Goal: Information Seeking & Learning: Learn about a topic

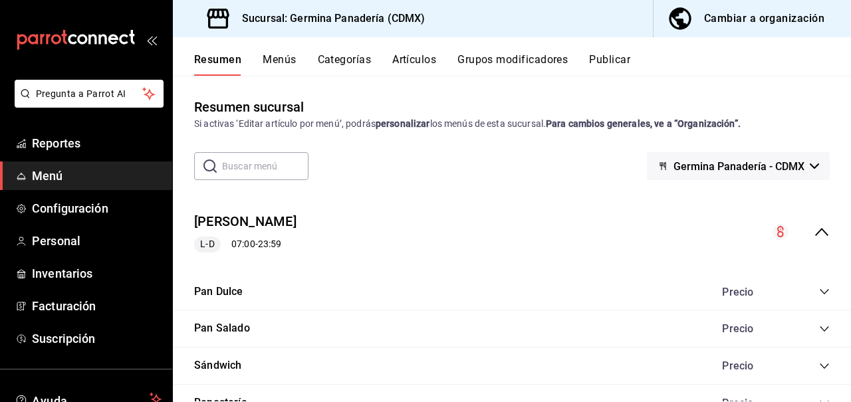
scroll to position [318, 0]
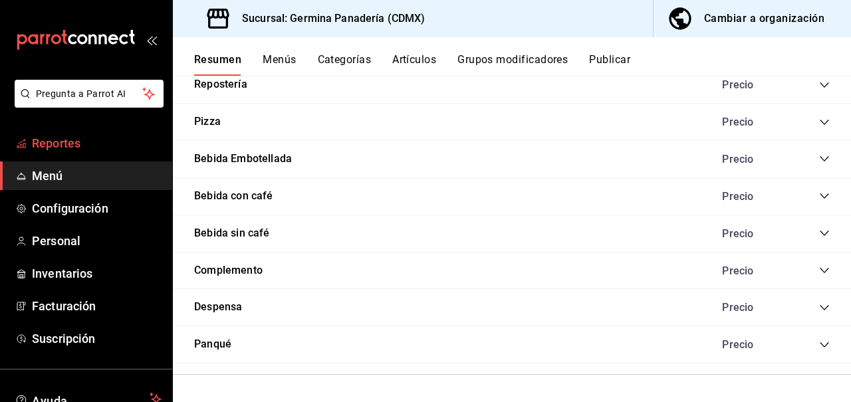
click at [103, 146] on span "Reportes" at bounding box center [97, 143] width 130 height 18
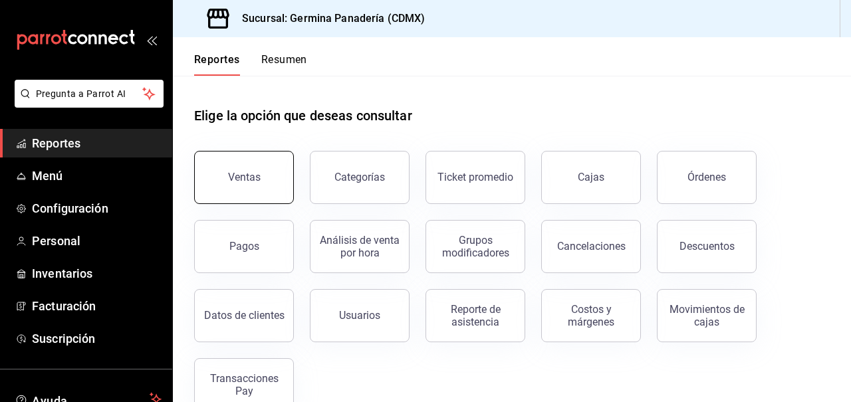
click at [275, 176] on button "Ventas" at bounding box center [244, 177] width 100 height 53
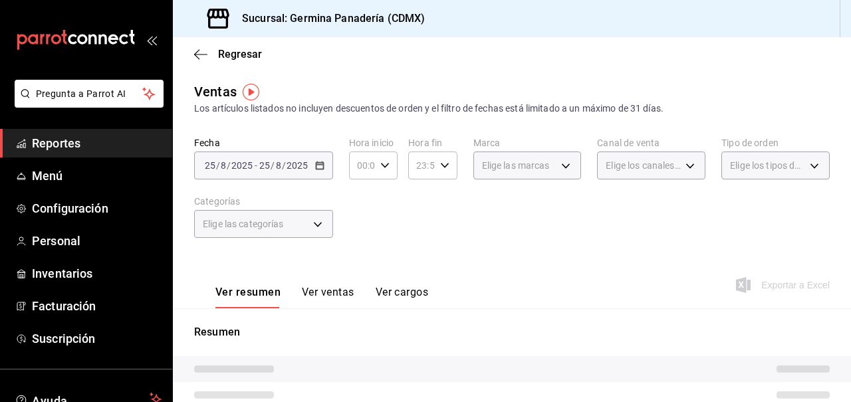
click at [117, 147] on span "Reportes" at bounding box center [97, 143] width 130 height 18
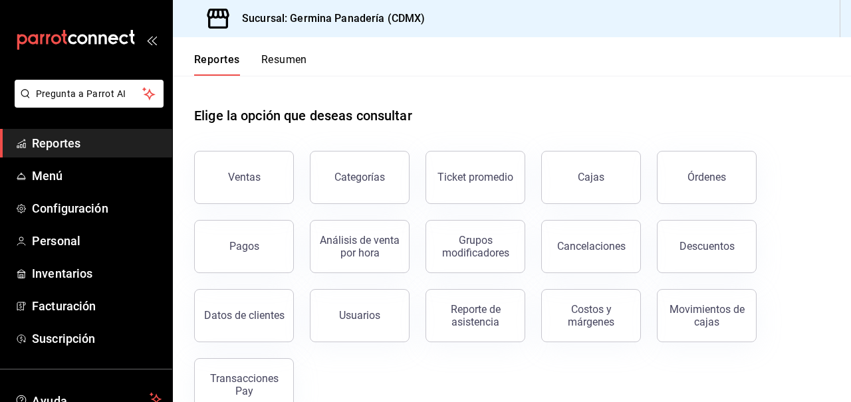
click at [298, 66] on button "Resumen" at bounding box center [284, 64] width 46 height 23
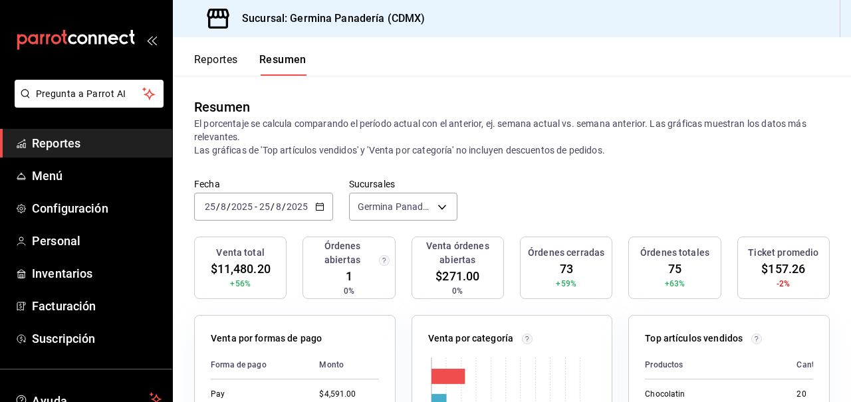
scroll to position [49, 0]
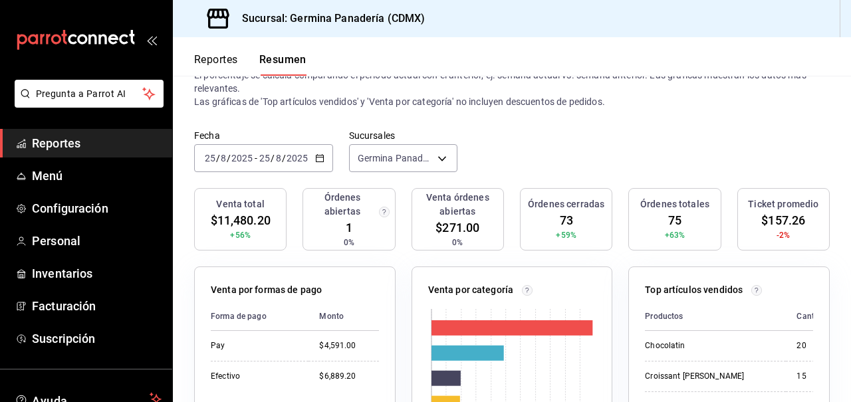
click at [324, 157] on div "[DATE] [DATE] - [DATE] [DATE]" at bounding box center [263, 158] width 139 height 28
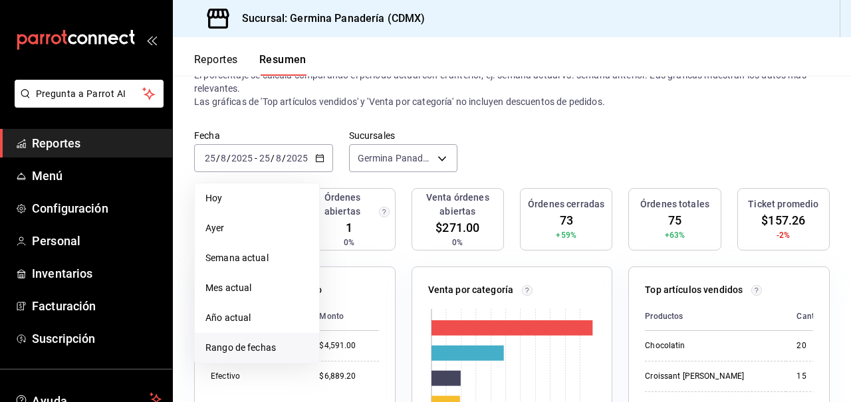
click at [239, 346] on span "Rango de fechas" at bounding box center [256, 348] width 103 height 14
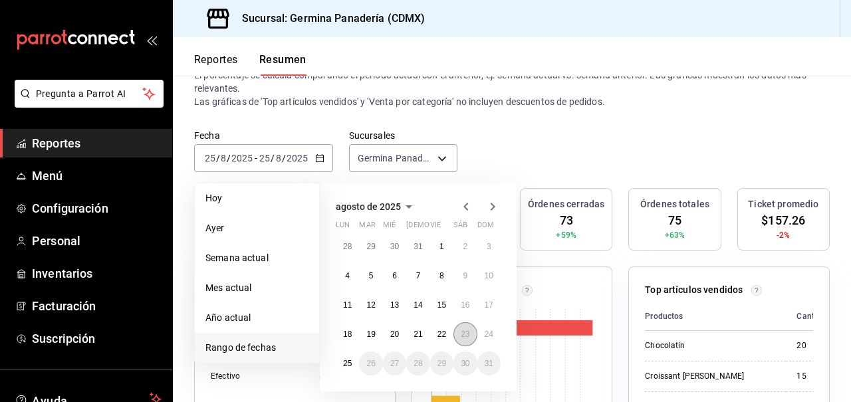
click at [469, 332] on abbr "23" at bounding box center [465, 334] width 9 height 9
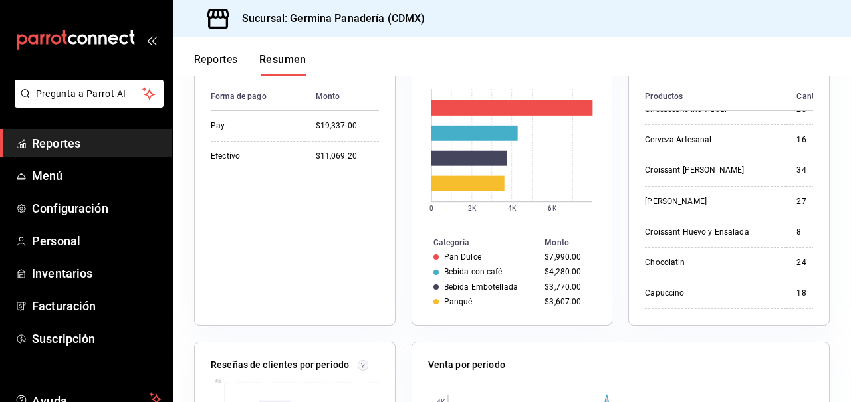
scroll to position [227, 0]
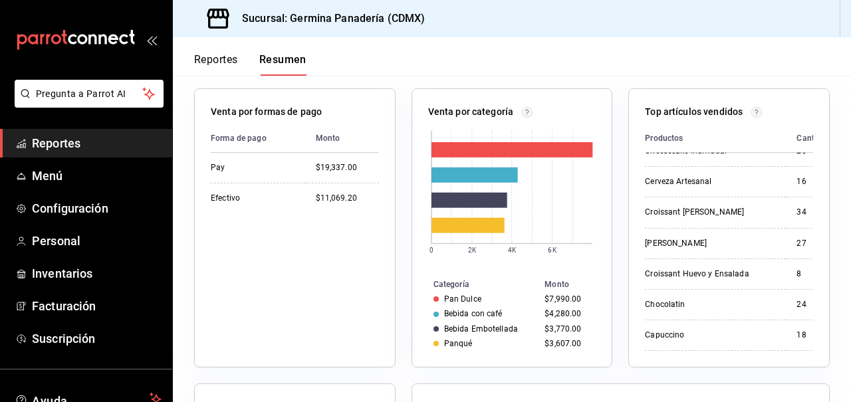
click at [739, 124] on th "Productos" at bounding box center [715, 138] width 141 height 29
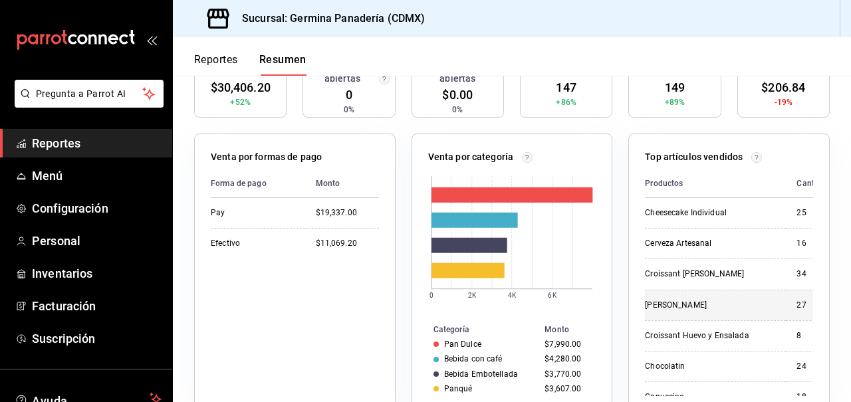
scroll to position [203, 0]
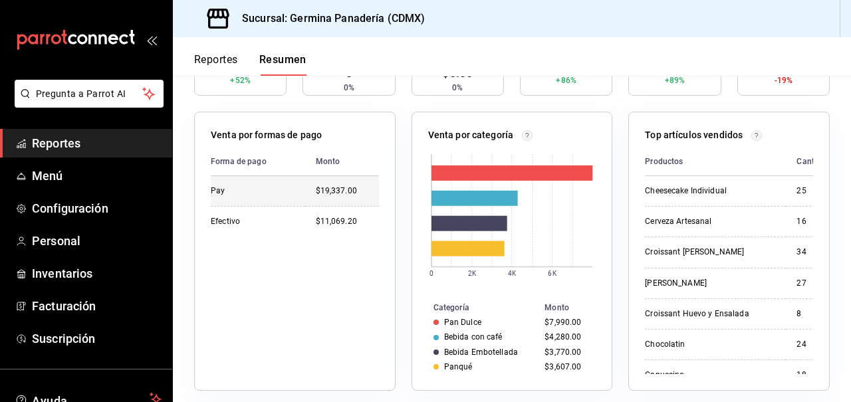
click at [314, 185] on td "$19,337.00" at bounding box center [342, 191] width 74 height 30
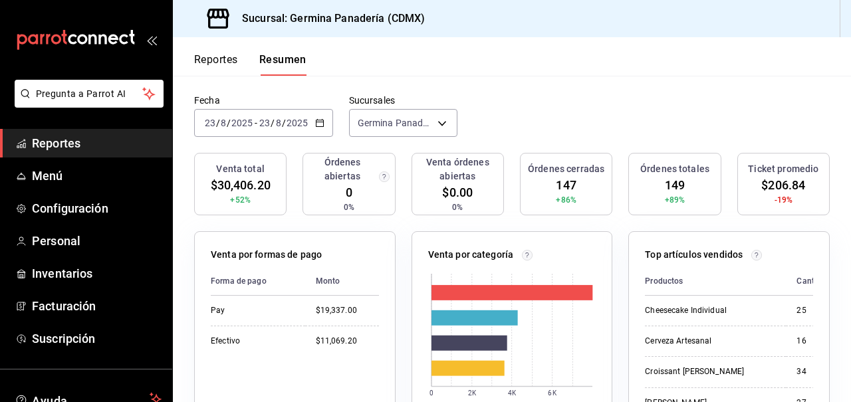
scroll to position [0, 0]
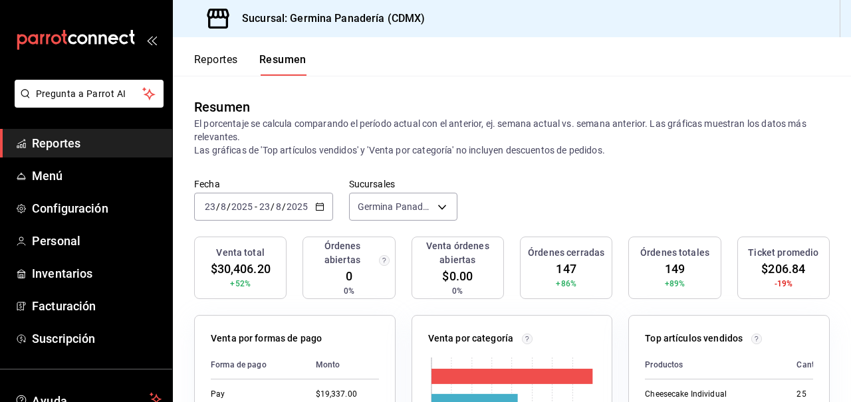
click at [217, 52] on div "Reportes Resumen" at bounding box center [240, 56] width 134 height 39
click at [217, 61] on button "Reportes" at bounding box center [216, 64] width 44 height 23
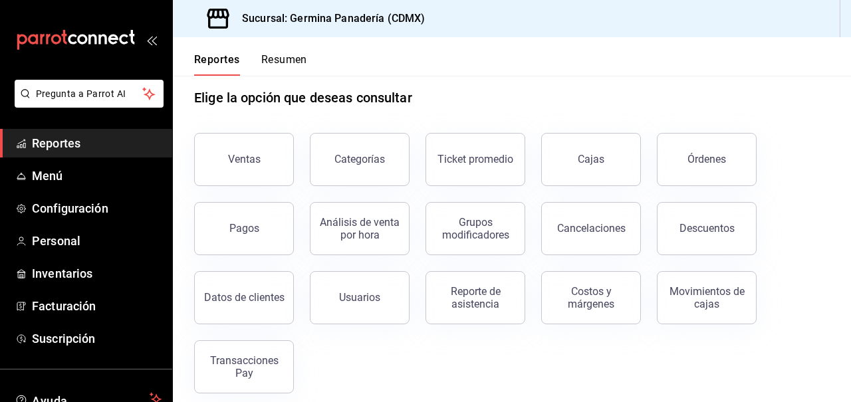
scroll to position [19, 0]
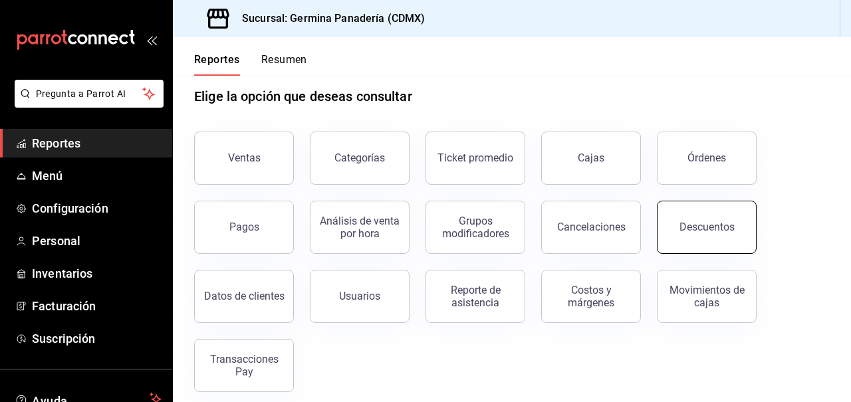
click at [695, 228] on div "Descuentos" at bounding box center [706, 227] width 55 height 13
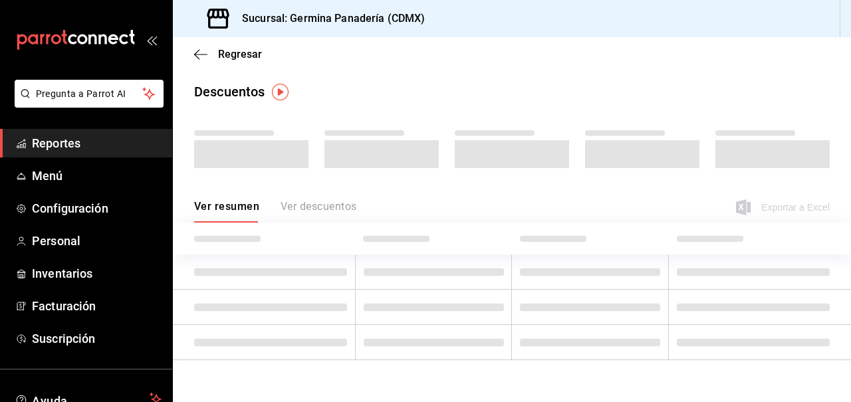
click at [291, 156] on span at bounding box center [251, 154] width 114 height 28
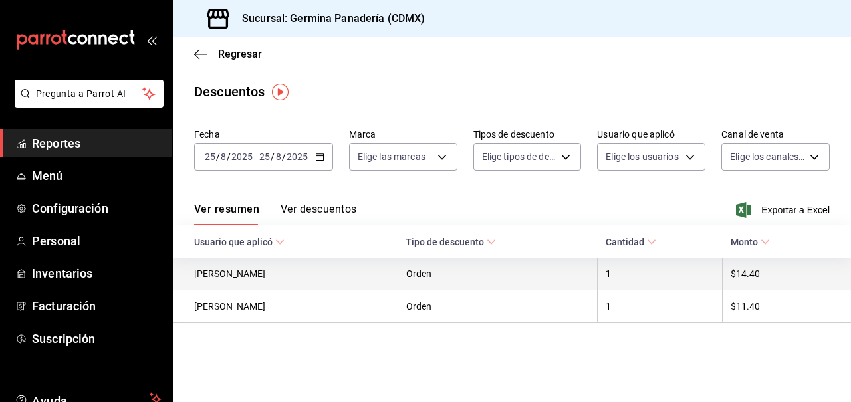
click at [594, 277] on th "Orden" at bounding box center [498, 274] width 200 height 33
click at [703, 290] on th "1" at bounding box center [660, 274] width 125 height 33
click at [762, 280] on th "$14.40" at bounding box center [787, 274] width 129 height 33
click at [230, 277] on th "[PERSON_NAME]" at bounding box center [285, 274] width 225 height 33
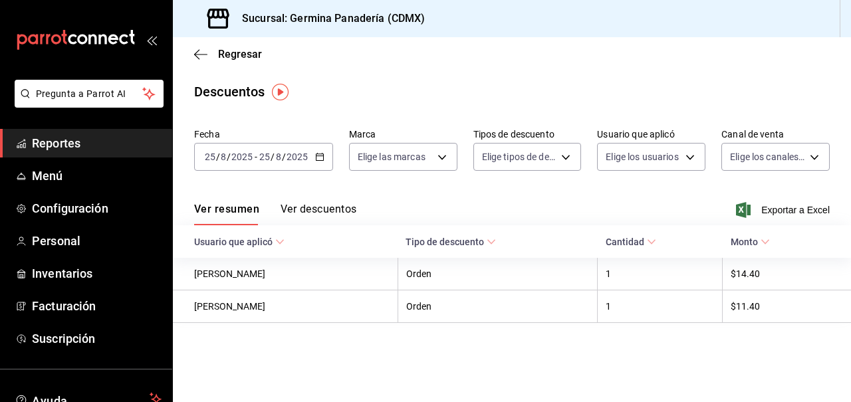
click at [320, 207] on button "Ver descuentos" at bounding box center [319, 214] width 76 height 23
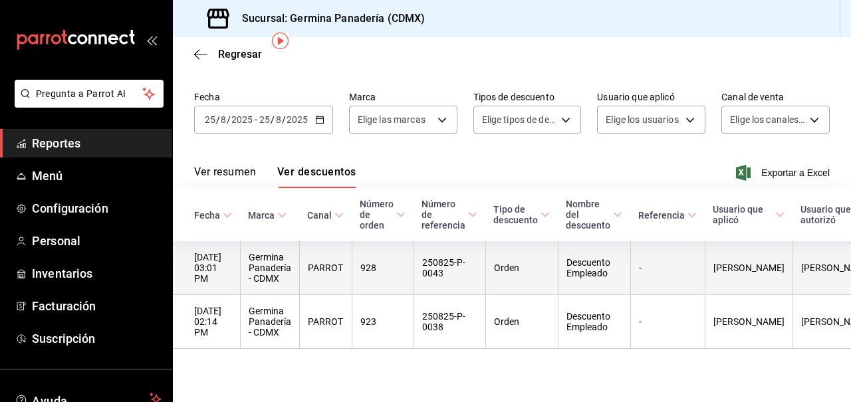
scroll to position [51, 0]
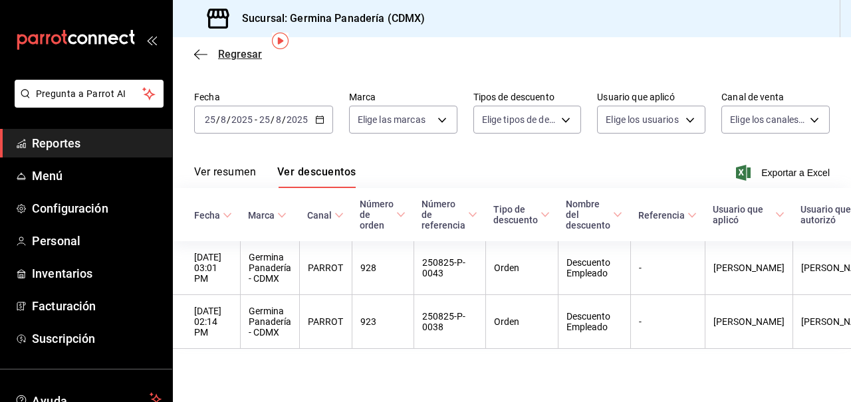
click at [194, 55] on icon "button" at bounding box center [200, 55] width 13 height 12
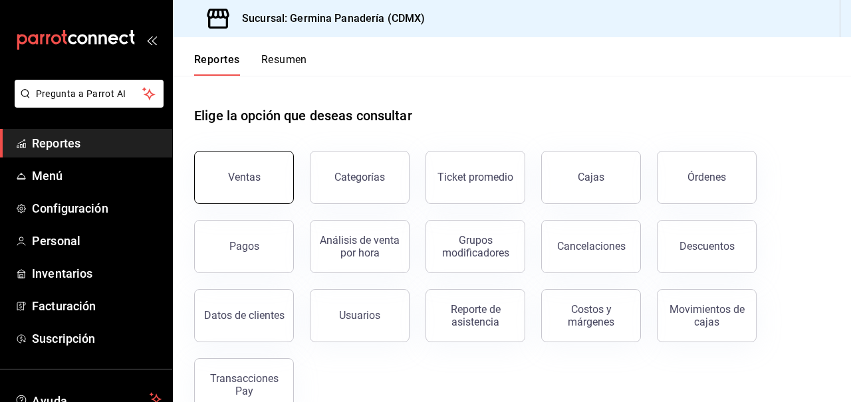
click at [253, 183] on button "Ventas" at bounding box center [244, 177] width 100 height 53
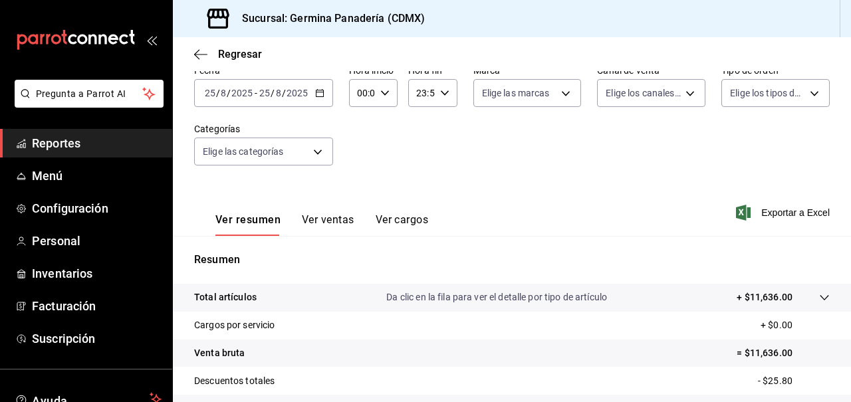
scroll to position [70, 0]
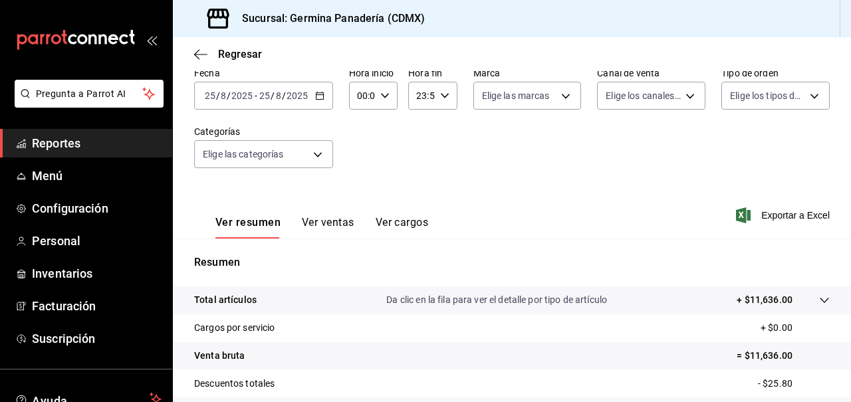
click at [303, 90] on input "2025" at bounding box center [297, 95] width 23 height 11
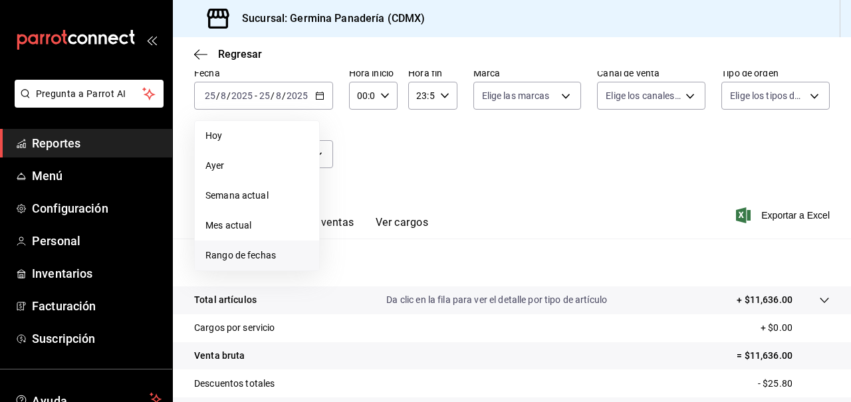
click at [269, 251] on span "Rango de fechas" at bounding box center [256, 256] width 103 height 14
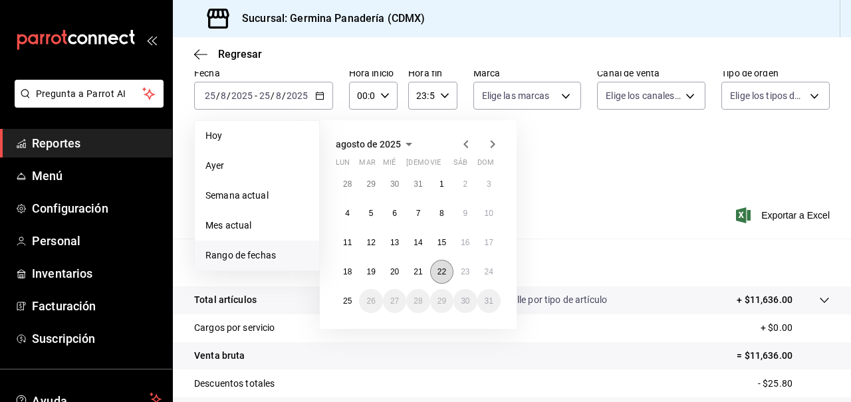
click at [437, 271] on abbr "22" at bounding box center [441, 271] width 9 height 9
click at [445, 272] on abbr "22" at bounding box center [441, 271] width 9 height 9
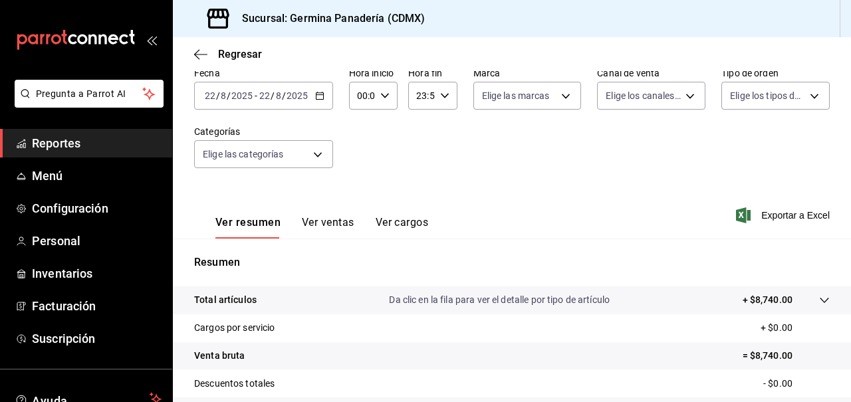
click at [272, 102] on div "[DATE] [DATE] - [DATE] [DATE]" at bounding box center [263, 96] width 139 height 28
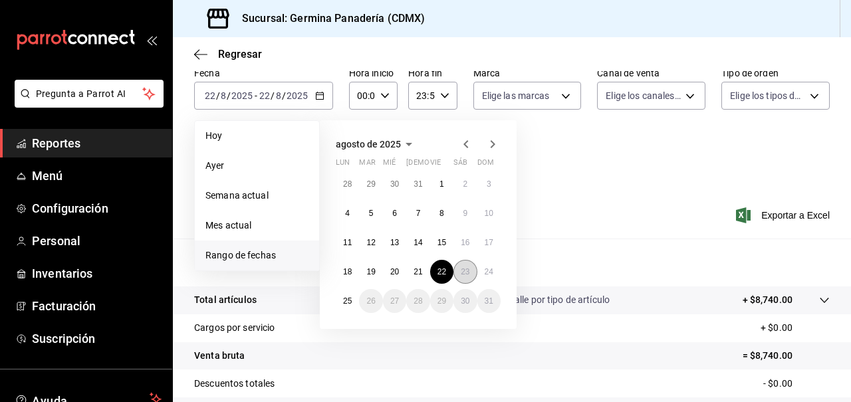
click at [467, 277] on button "23" at bounding box center [464, 272] width 23 height 24
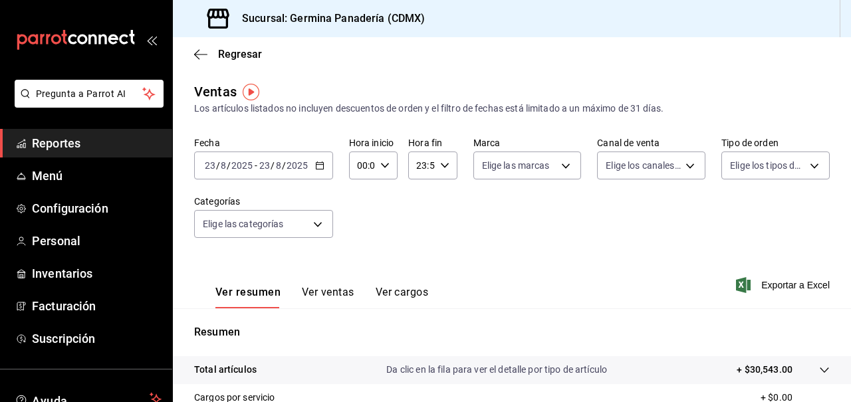
click at [336, 290] on button "Ver ventas" at bounding box center [328, 297] width 53 height 23
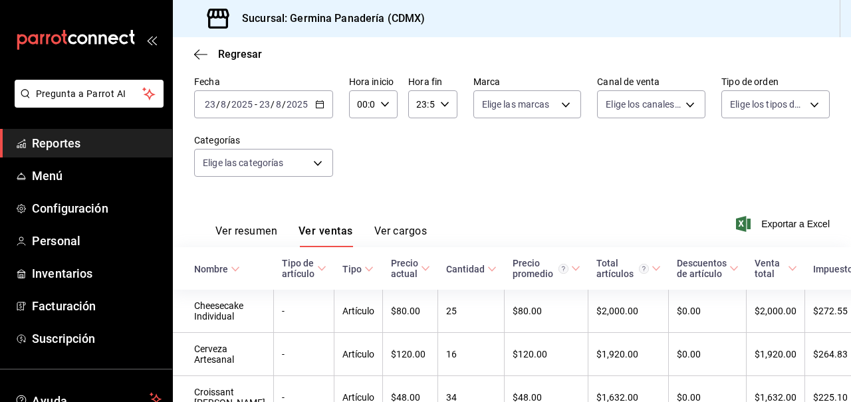
scroll to position [49, 0]
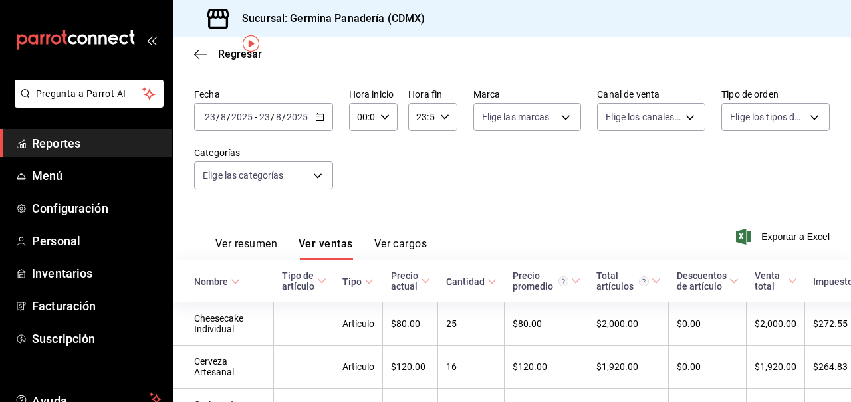
click at [380, 247] on button "Ver cargos" at bounding box center [400, 248] width 53 height 23
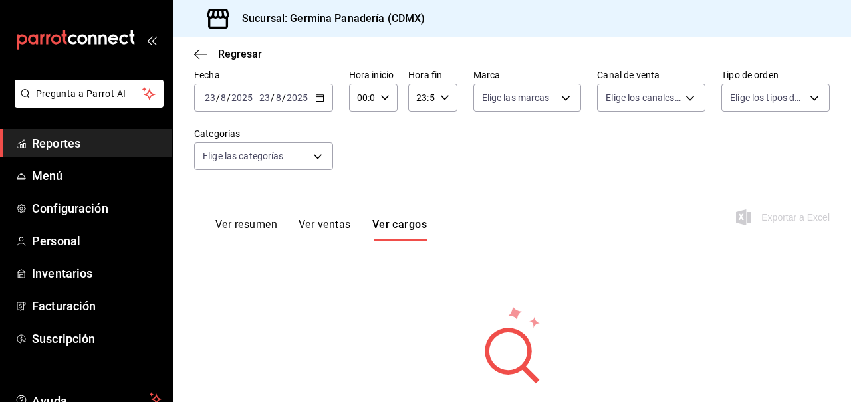
scroll to position [66, 0]
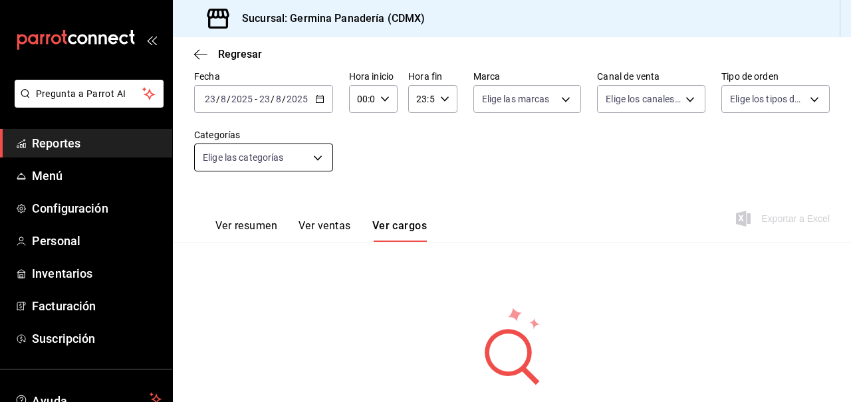
click at [321, 160] on body "Pregunta a Parrot AI Reportes Menú Configuración Personal Inventarios Facturaci…" at bounding box center [425, 201] width 851 height 402
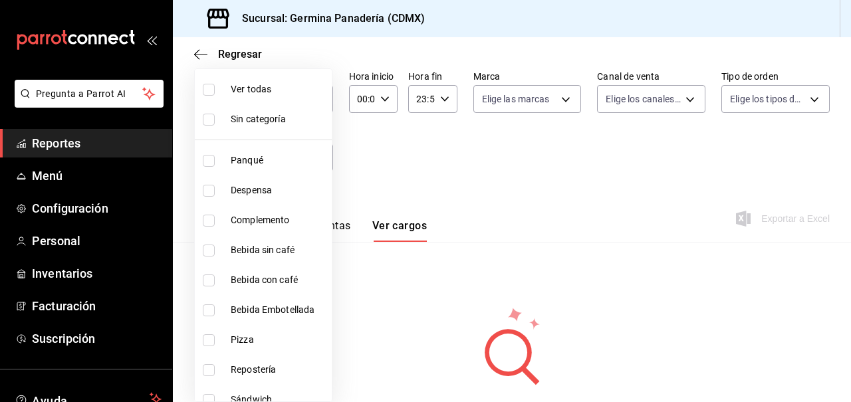
click at [442, 177] on div at bounding box center [425, 201] width 851 height 402
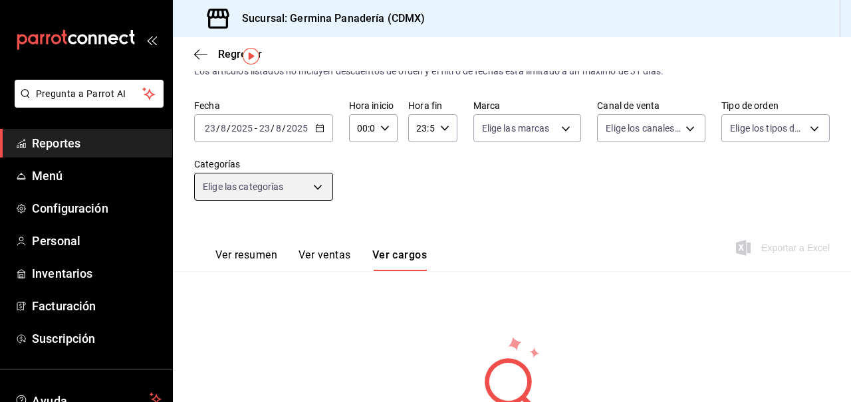
scroll to position [33, 0]
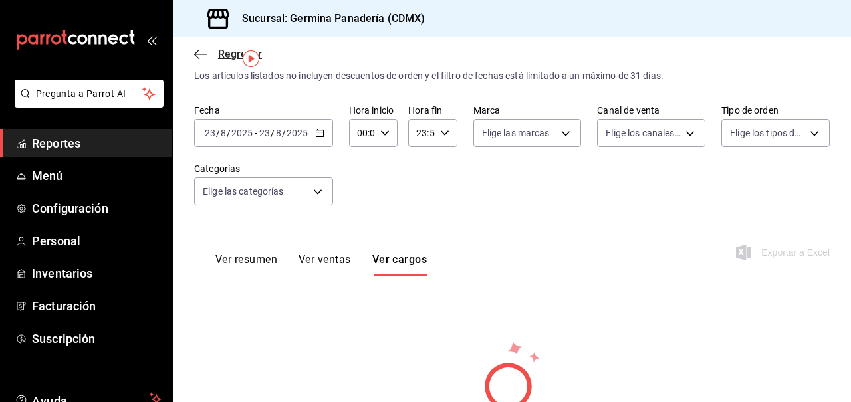
click at [199, 60] on span "Regresar" at bounding box center [228, 54] width 68 height 13
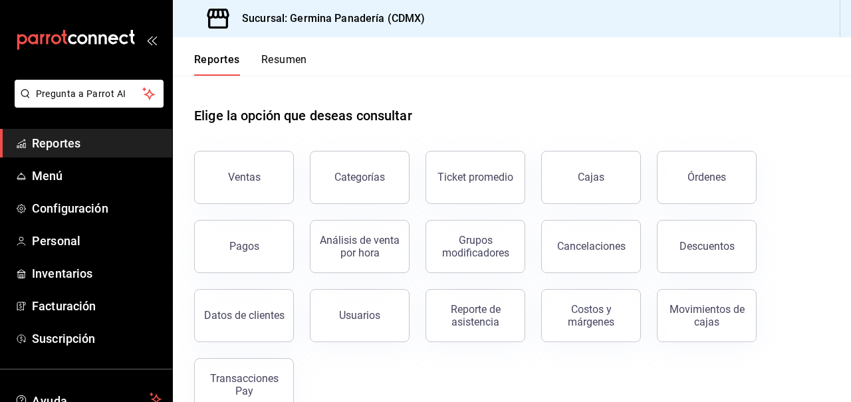
scroll to position [31, 0]
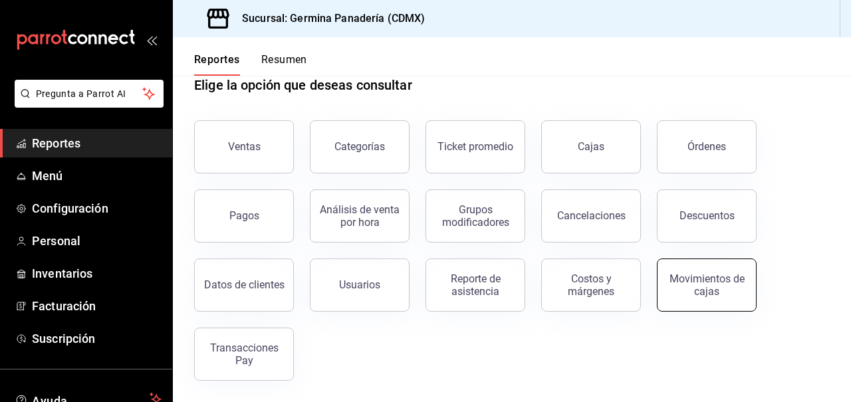
click at [667, 281] on button "Movimientos de cajas" at bounding box center [707, 285] width 100 height 53
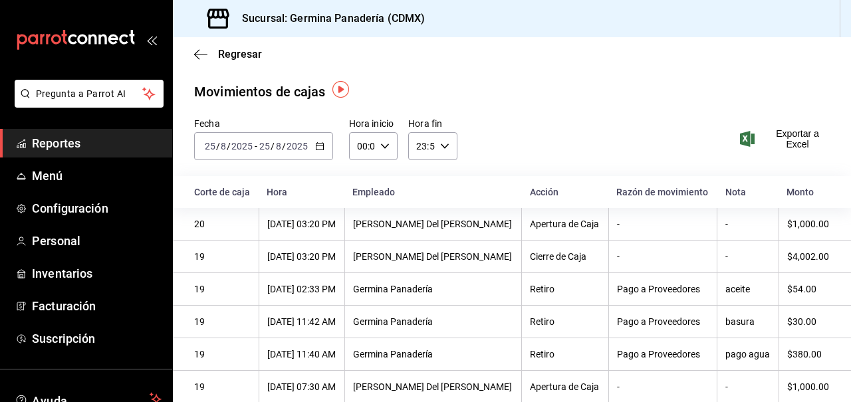
scroll to position [9, 0]
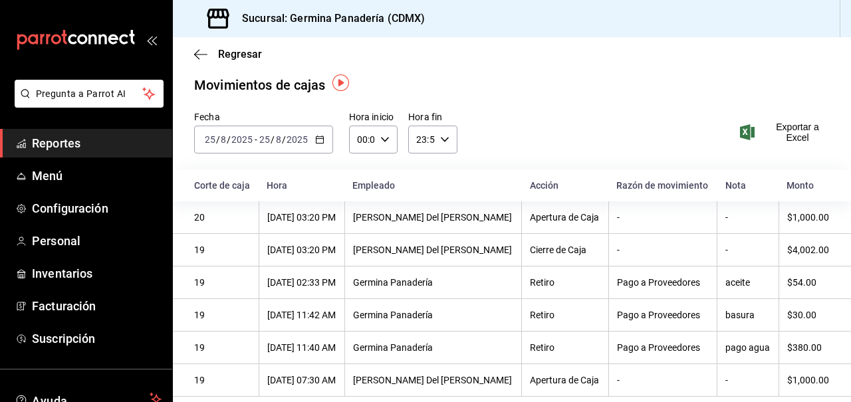
click at [318, 143] on div "[DATE] [DATE] - [DATE] [DATE]" at bounding box center [263, 140] width 139 height 28
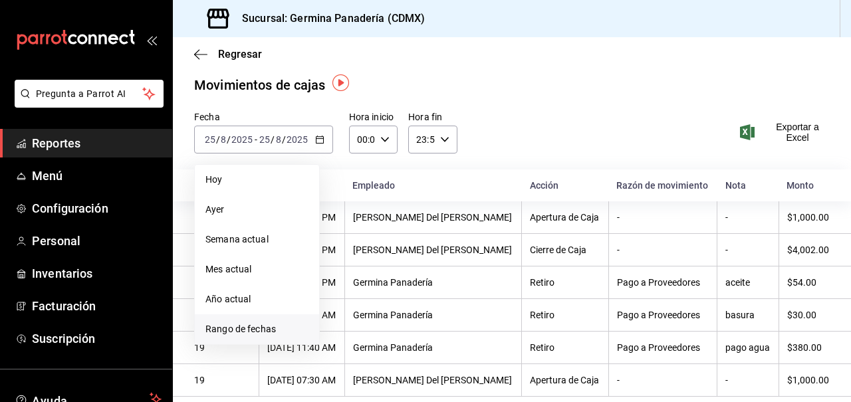
click at [237, 322] on span "Rango de fechas" at bounding box center [256, 329] width 103 height 14
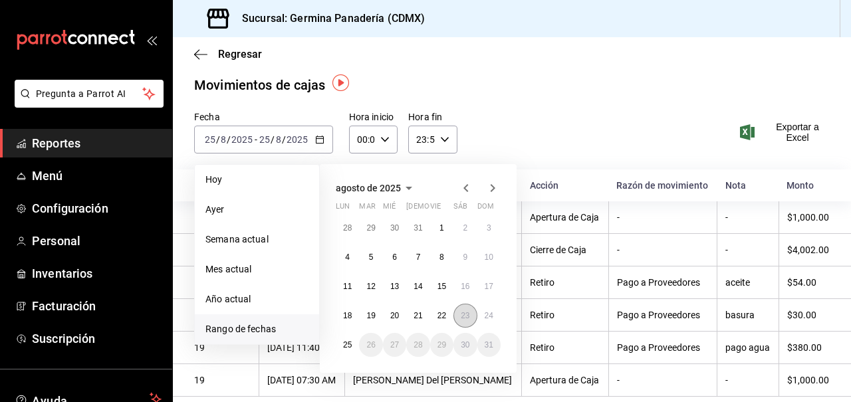
click at [463, 313] on abbr "23" at bounding box center [465, 315] width 9 height 9
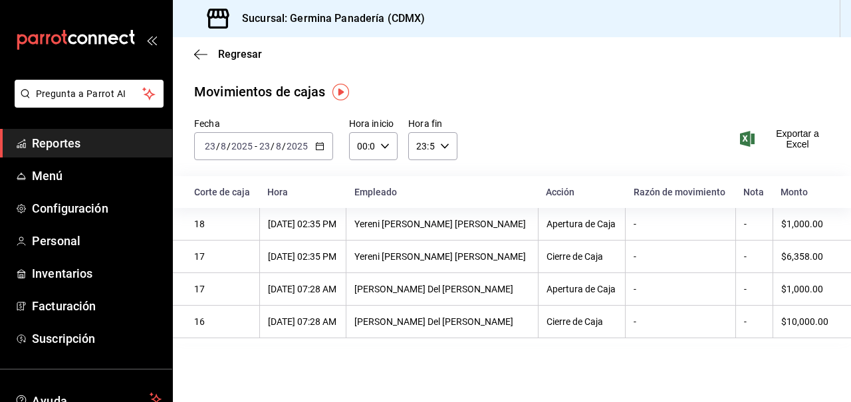
click at [324, 150] on div "[DATE] [DATE] - [DATE] [DATE]" at bounding box center [263, 146] width 139 height 28
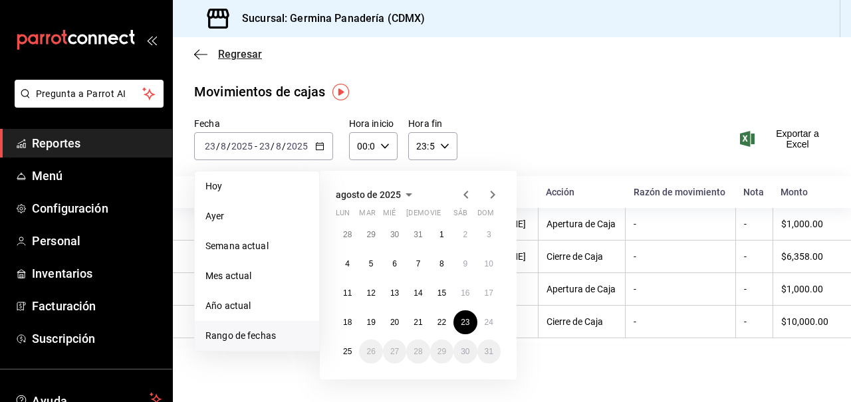
click at [197, 53] on icon "button" at bounding box center [200, 55] width 13 height 12
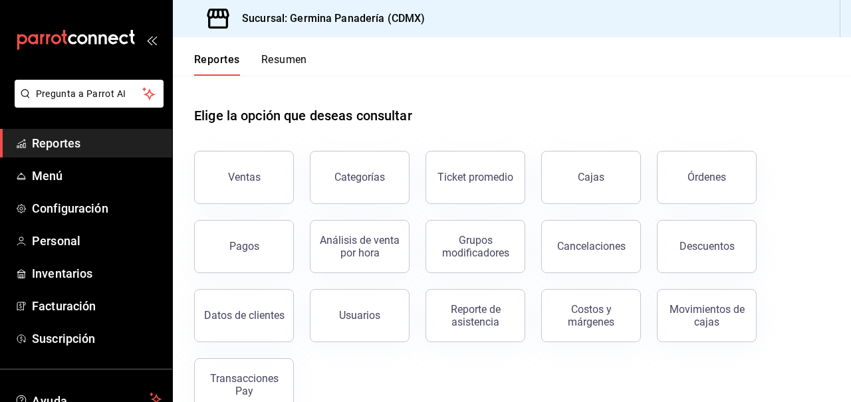
scroll to position [31, 0]
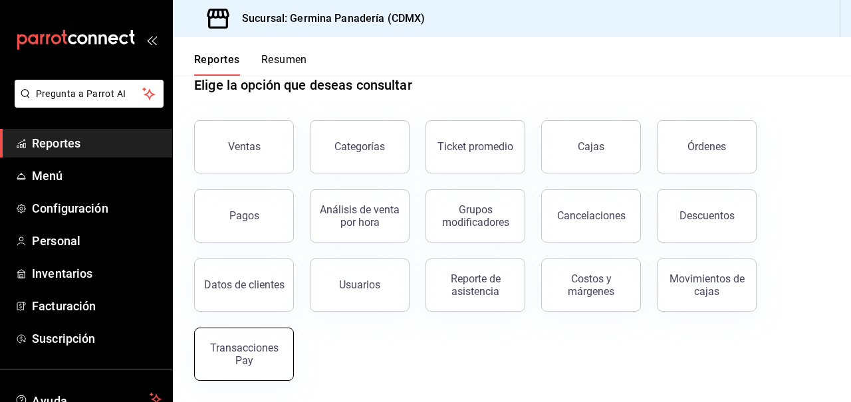
click at [229, 351] on div "Transacciones Pay" at bounding box center [244, 354] width 82 height 25
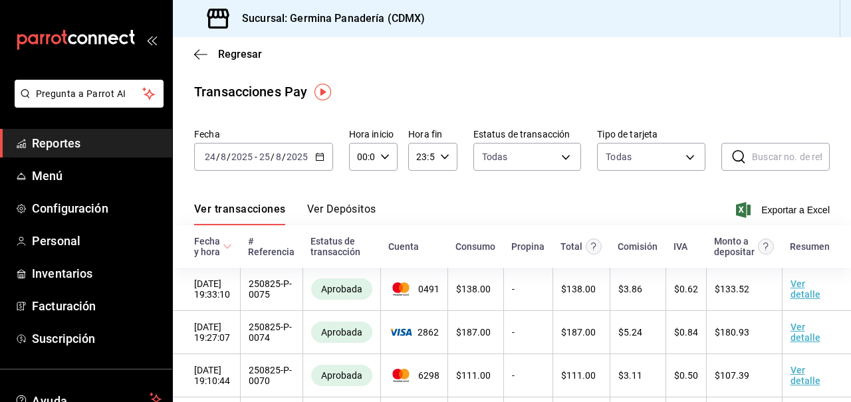
click at [322, 159] on \(Stroke\) "button" at bounding box center [320, 157] width 8 height 7
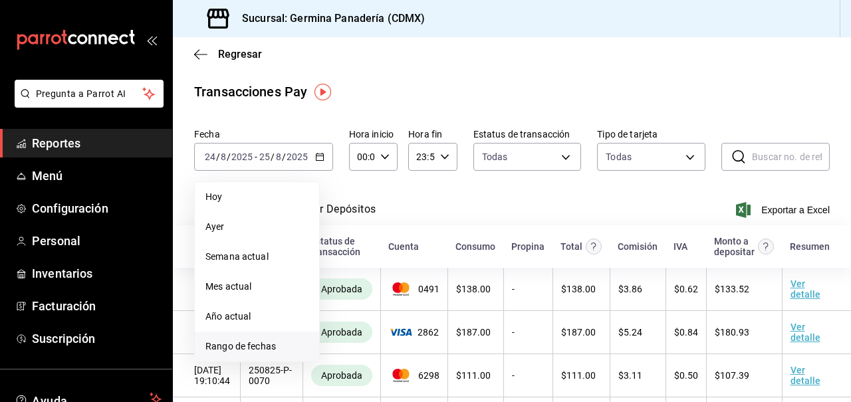
click at [246, 344] on span "Rango de fechas" at bounding box center [256, 347] width 103 height 14
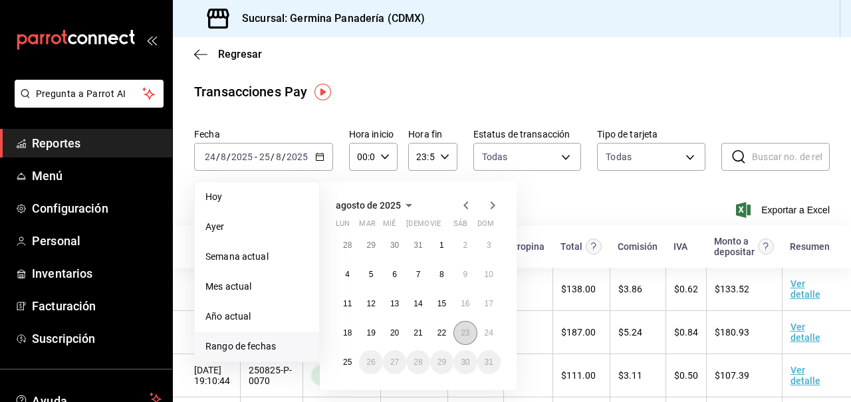
click at [464, 328] on abbr "23" at bounding box center [465, 332] width 9 height 9
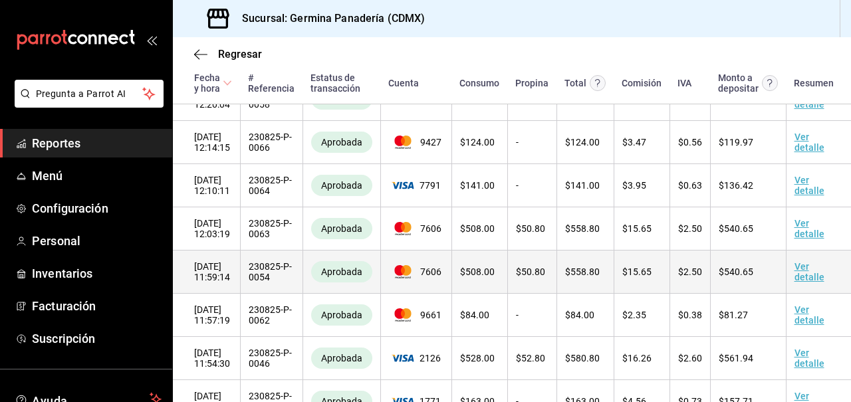
scroll to position [2455, 0]
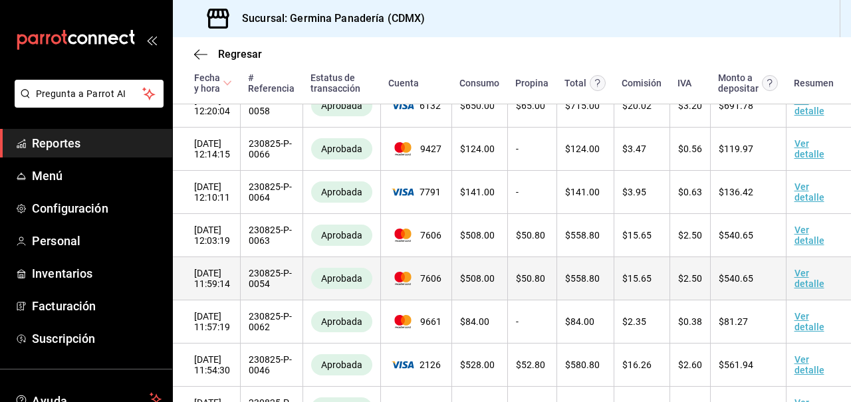
click at [800, 289] on link "Ver detalle" at bounding box center [809, 278] width 30 height 21
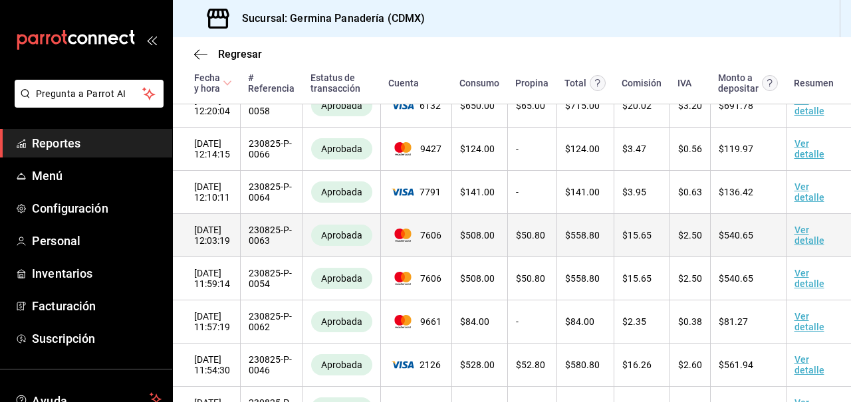
click at [794, 246] on link "Ver detalle" at bounding box center [809, 235] width 30 height 21
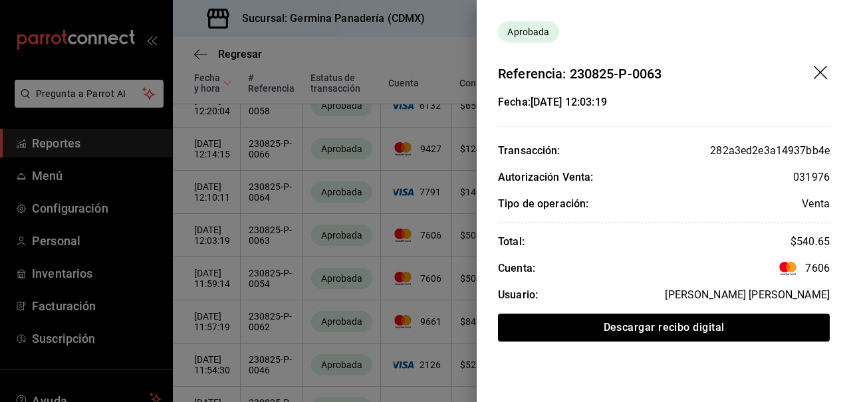
click at [814, 78] on icon "drag" at bounding box center [820, 72] width 13 height 13
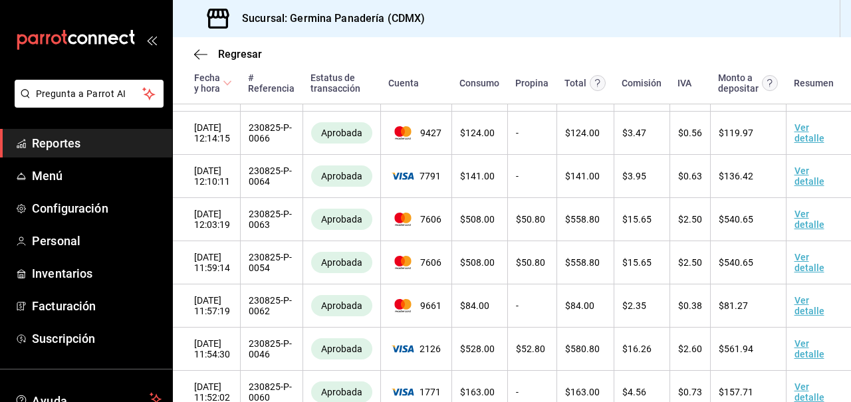
scroll to position [2469, 0]
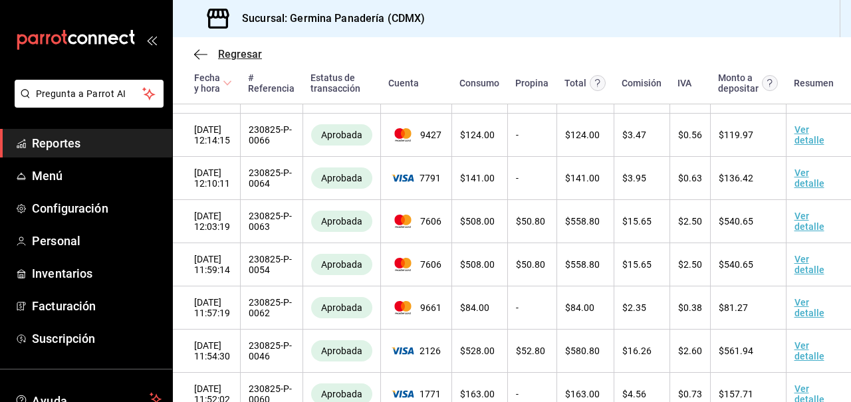
click at [205, 58] on icon "button" at bounding box center [200, 55] width 13 height 12
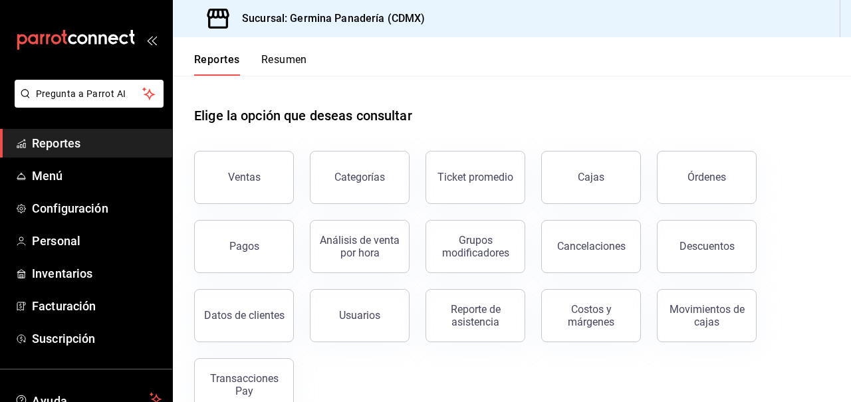
scroll to position [31, 0]
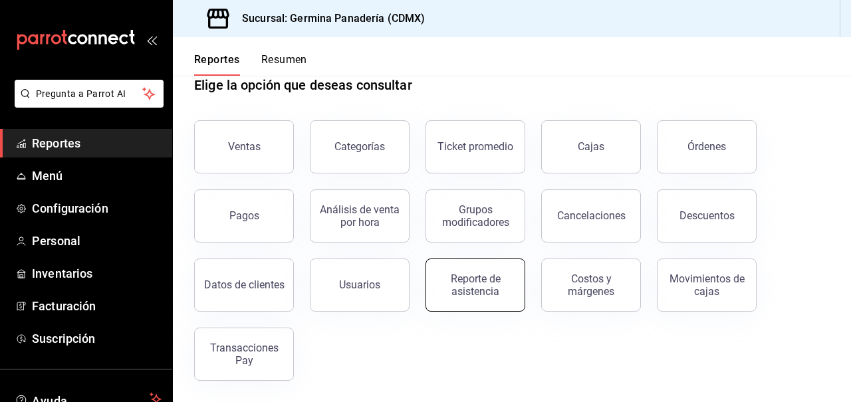
click at [501, 302] on button "Reporte de asistencia" at bounding box center [475, 285] width 100 height 53
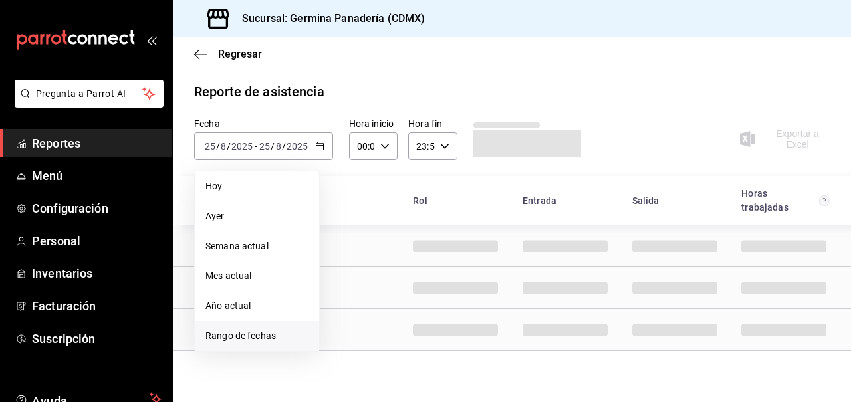
click at [240, 338] on span "Rango de fechas" at bounding box center [256, 336] width 103 height 14
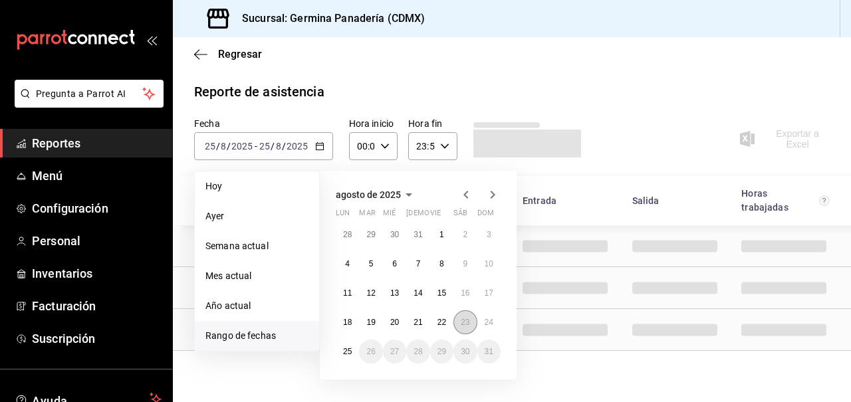
click at [465, 324] on abbr "23" at bounding box center [465, 322] width 9 height 9
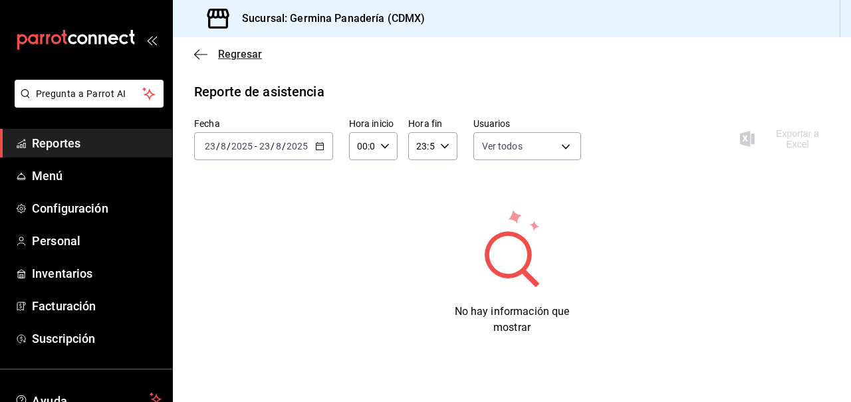
click at [206, 57] on icon "button" at bounding box center [200, 55] width 13 height 12
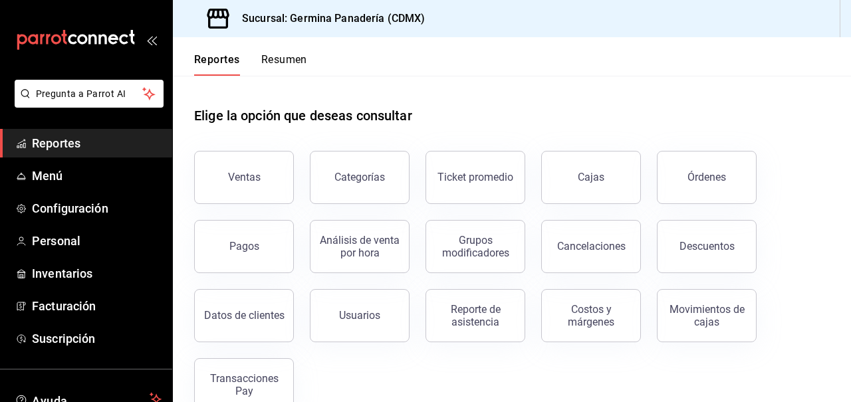
click at [812, 241] on div "Ventas Categorías Ticket promedio Cajas Órdenes Pagos Análisis de venta por hor…" at bounding box center [503, 273] width 651 height 277
click at [624, 209] on div "Cancelaciones" at bounding box center [583, 238] width 116 height 69
click at [604, 261] on button "Cancelaciones" at bounding box center [591, 246] width 100 height 53
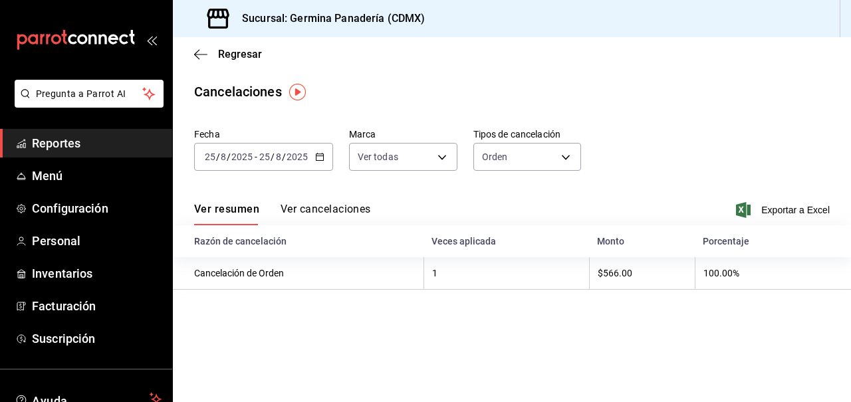
click at [315, 156] on icon "button" at bounding box center [319, 156] width 9 height 9
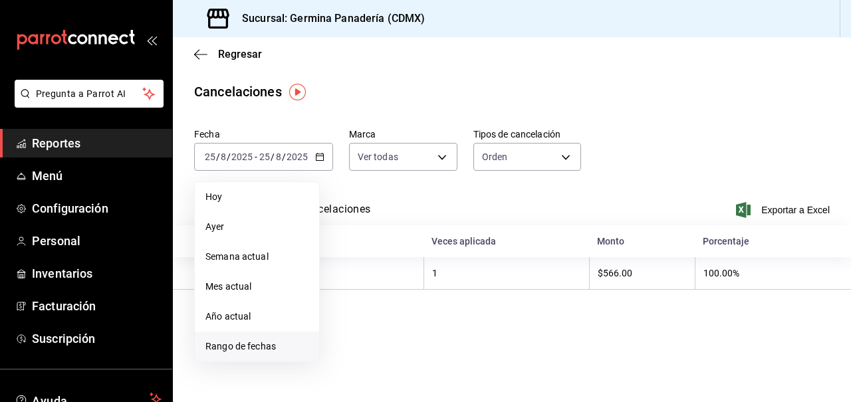
click at [259, 348] on span "Rango de fechas" at bounding box center [256, 347] width 103 height 14
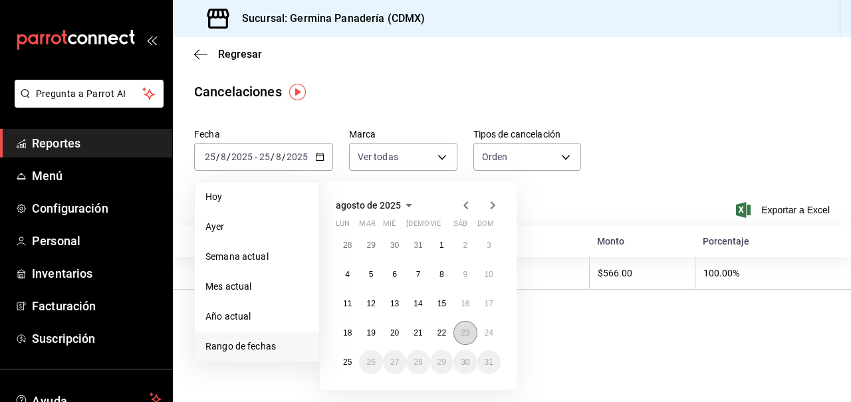
click at [465, 334] on abbr "23" at bounding box center [465, 332] width 9 height 9
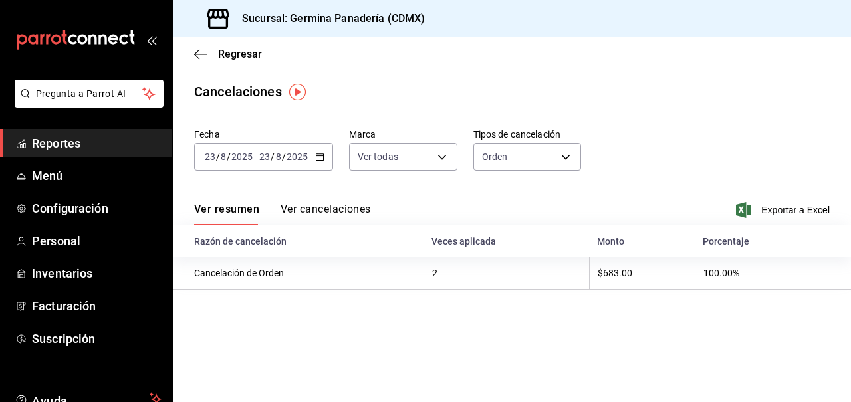
click at [351, 211] on button "Ver cancelaciones" at bounding box center [326, 214] width 90 height 23
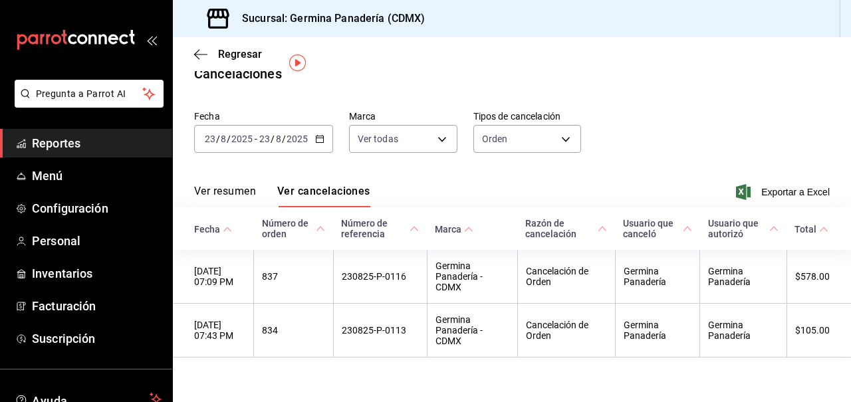
scroll to position [29, 0]
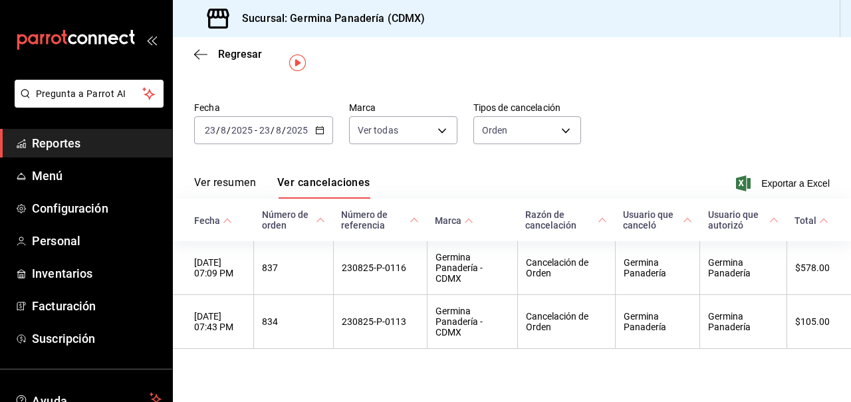
click at [578, 359] on main "Regresar Cancelaciones Fecha [DATE] [DATE] - [DATE] [DATE] Marca Ver todas [obj…" at bounding box center [512, 207] width 678 height 392
click at [636, 124] on div "Fecha [DATE] [DATE] - [DATE] [DATE] Marca Ver todas [object Object] Tipos de ca…" at bounding box center [512, 128] width 636 height 64
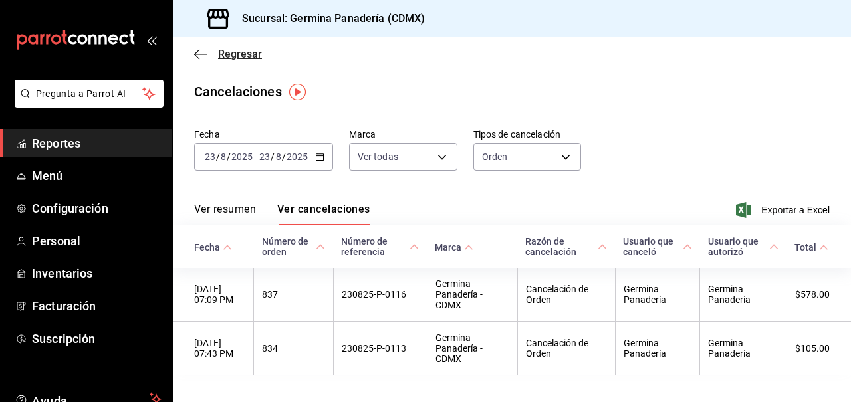
click at [229, 48] on span "Regresar" at bounding box center [240, 54] width 44 height 13
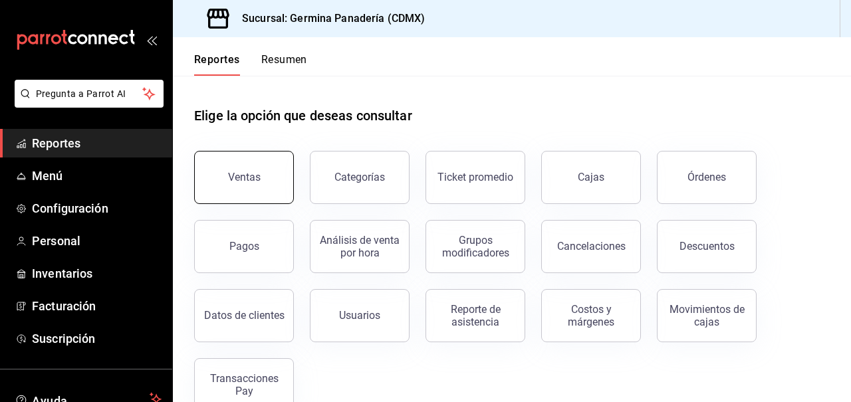
click at [273, 183] on button "Ventas" at bounding box center [244, 177] width 100 height 53
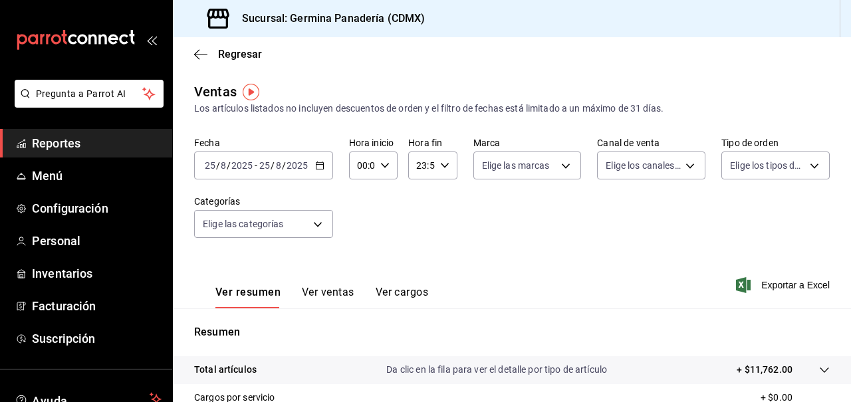
click at [319, 168] on icon "button" at bounding box center [319, 165] width 9 height 9
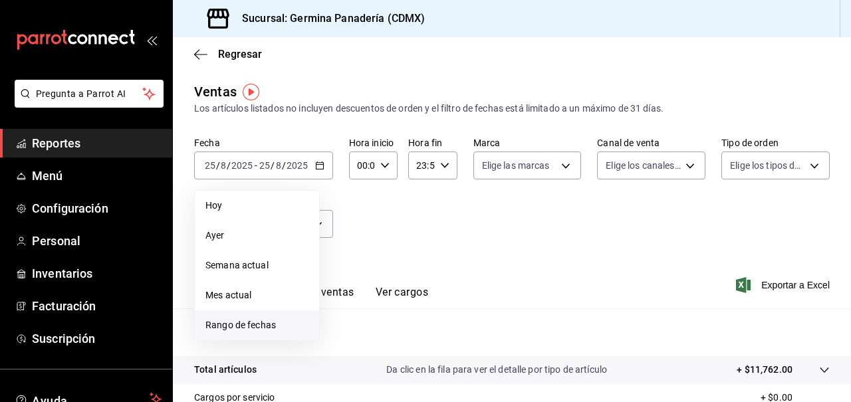
click at [265, 320] on span "Rango de fechas" at bounding box center [256, 325] width 103 height 14
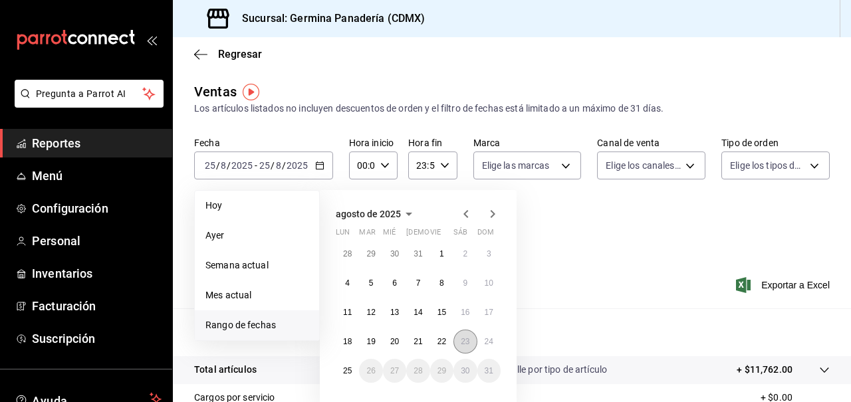
click at [467, 341] on abbr "23" at bounding box center [465, 341] width 9 height 9
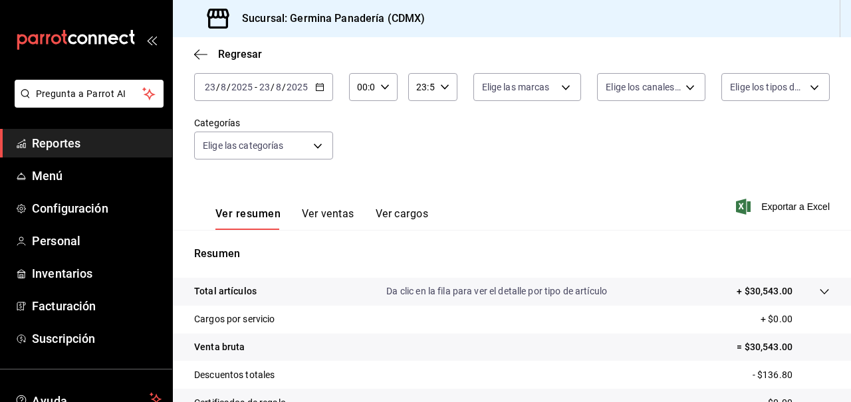
scroll to position [95, 0]
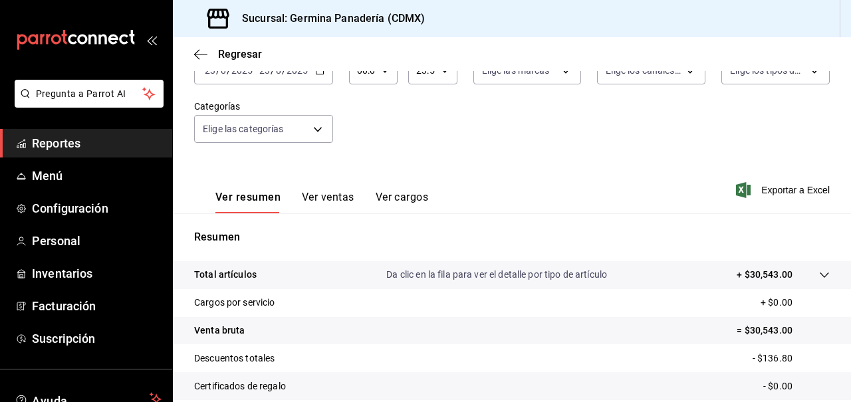
click at [400, 188] on div "Ver resumen Ver ventas Ver cargos" at bounding box center [311, 194] width 234 height 39
click at [400, 197] on button "Ver cargos" at bounding box center [402, 202] width 53 height 23
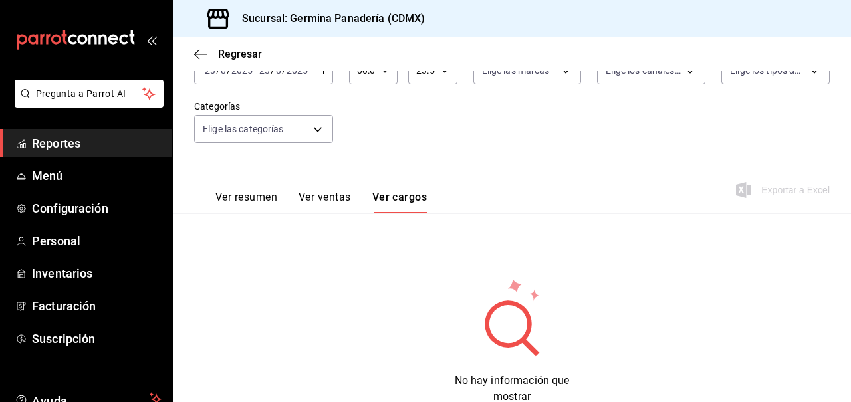
click at [332, 202] on button "Ver ventas" at bounding box center [324, 202] width 53 height 23
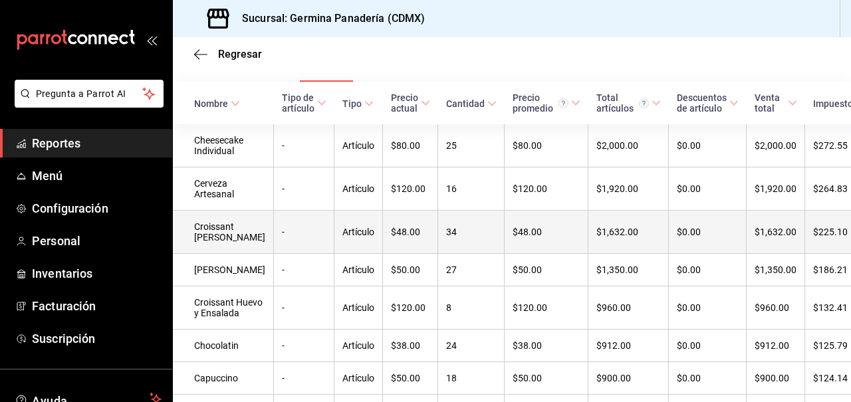
scroll to position [194, 0]
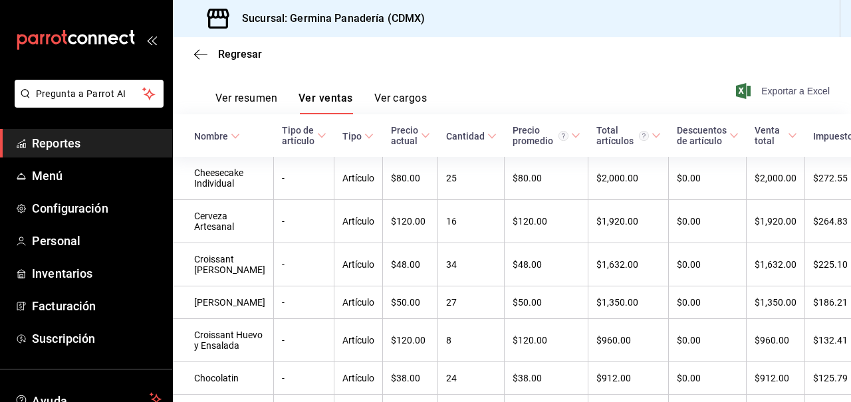
click at [794, 88] on span "Exportar a Excel" at bounding box center [784, 91] width 91 height 16
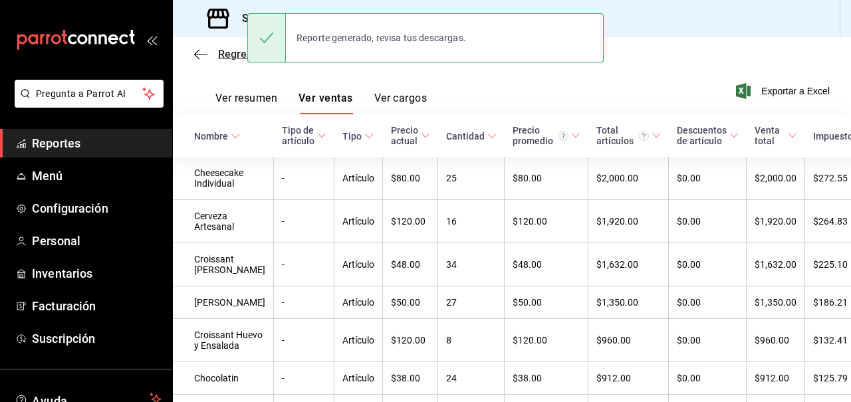
click at [211, 56] on span "Regresar" at bounding box center [228, 54] width 68 height 13
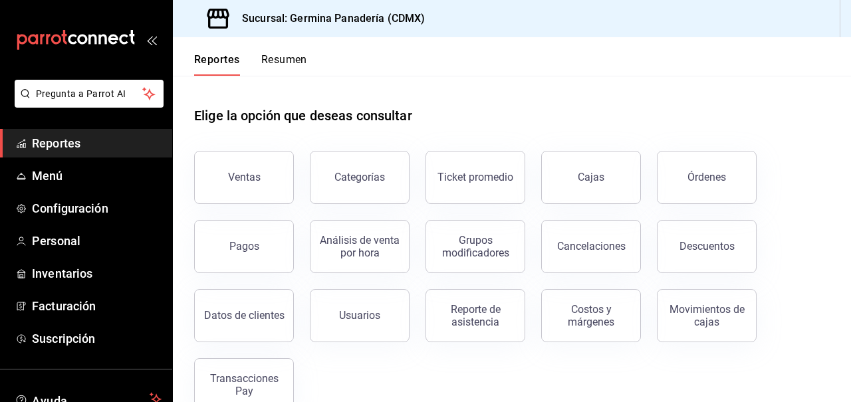
click at [800, 231] on div "Ventas Categorías Ticket promedio Cajas Órdenes Pagos Análisis de venta por hor…" at bounding box center [503, 273] width 651 height 277
click at [598, 177] on div "Cajas" at bounding box center [591, 177] width 27 height 13
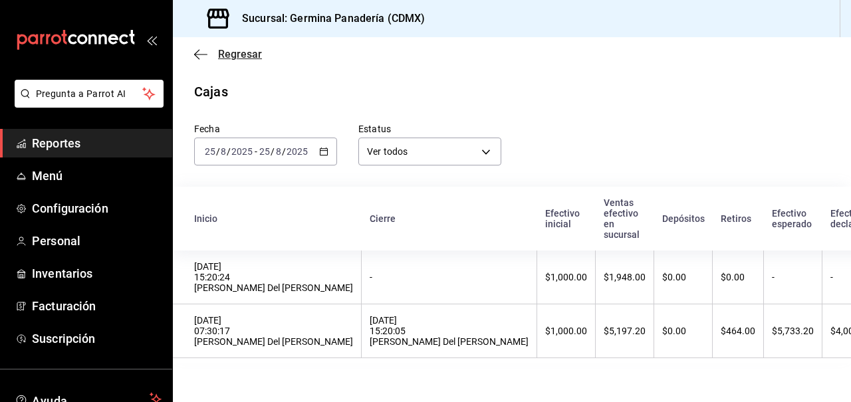
click at [231, 51] on span "Regresar" at bounding box center [240, 54] width 44 height 13
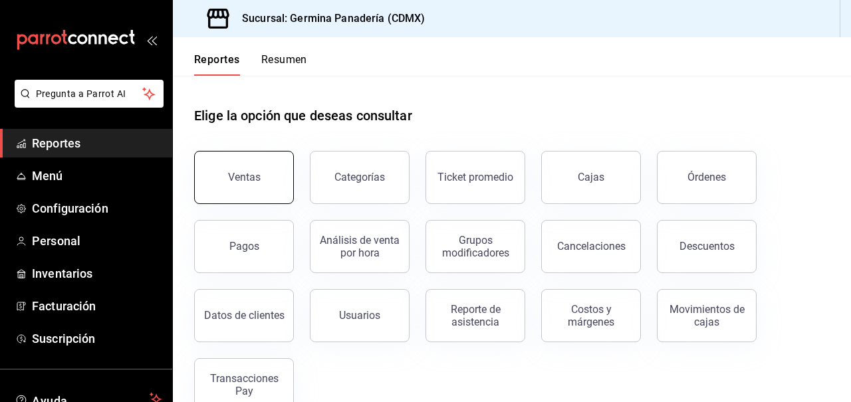
click at [259, 181] on button "Ventas" at bounding box center [244, 177] width 100 height 53
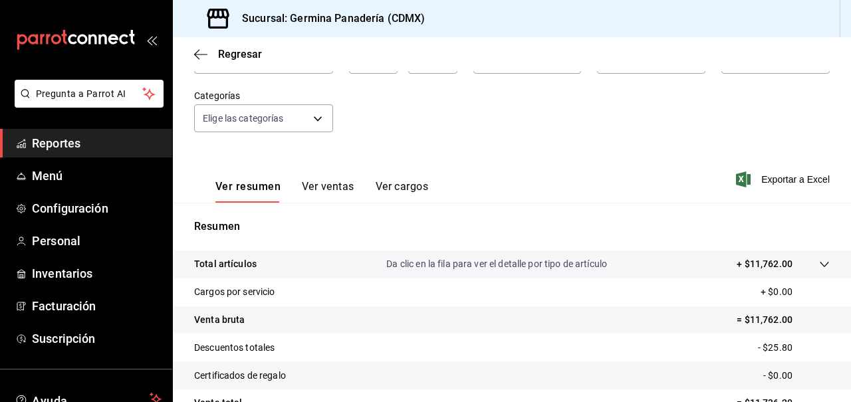
scroll to position [105, 0]
click at [325, 187] on button "Ver ventas" at bounding box center [328, 192] width 53 height 23
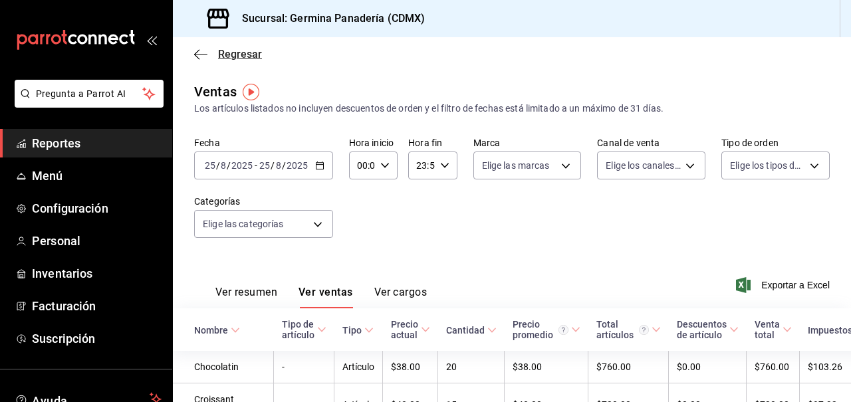
click at [211, 49] on span "Regresar" at bounding box center [228, 54] width 68 height 13
